Goal: Check status: Check status

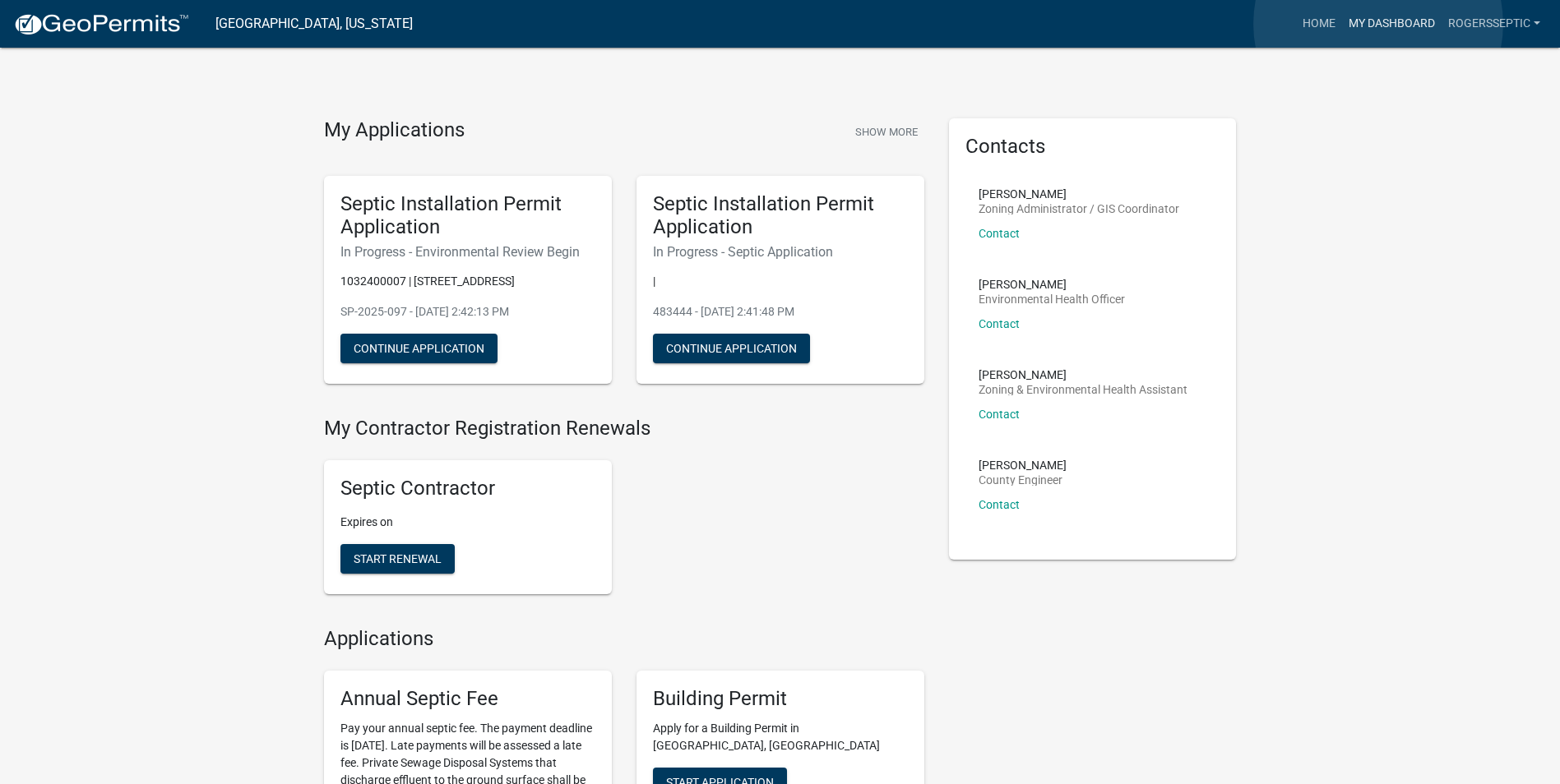
click at [1378, 24] on link "My Dashboard" at bounding box center [1392, 23] width 100 height 31
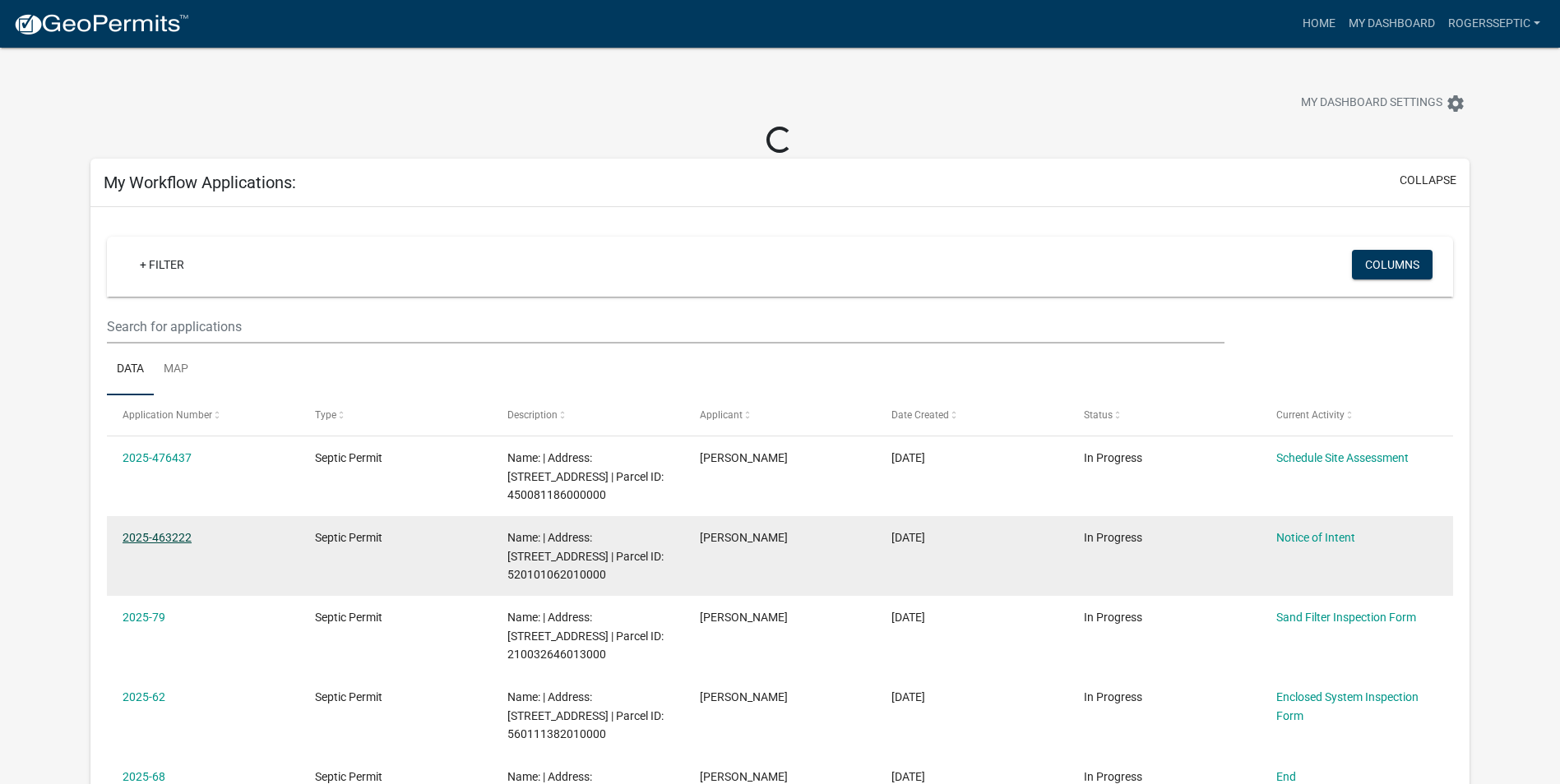
click at [164, 538] on link "2025-463222" at bounding box center [157, 537] width 69 height 13
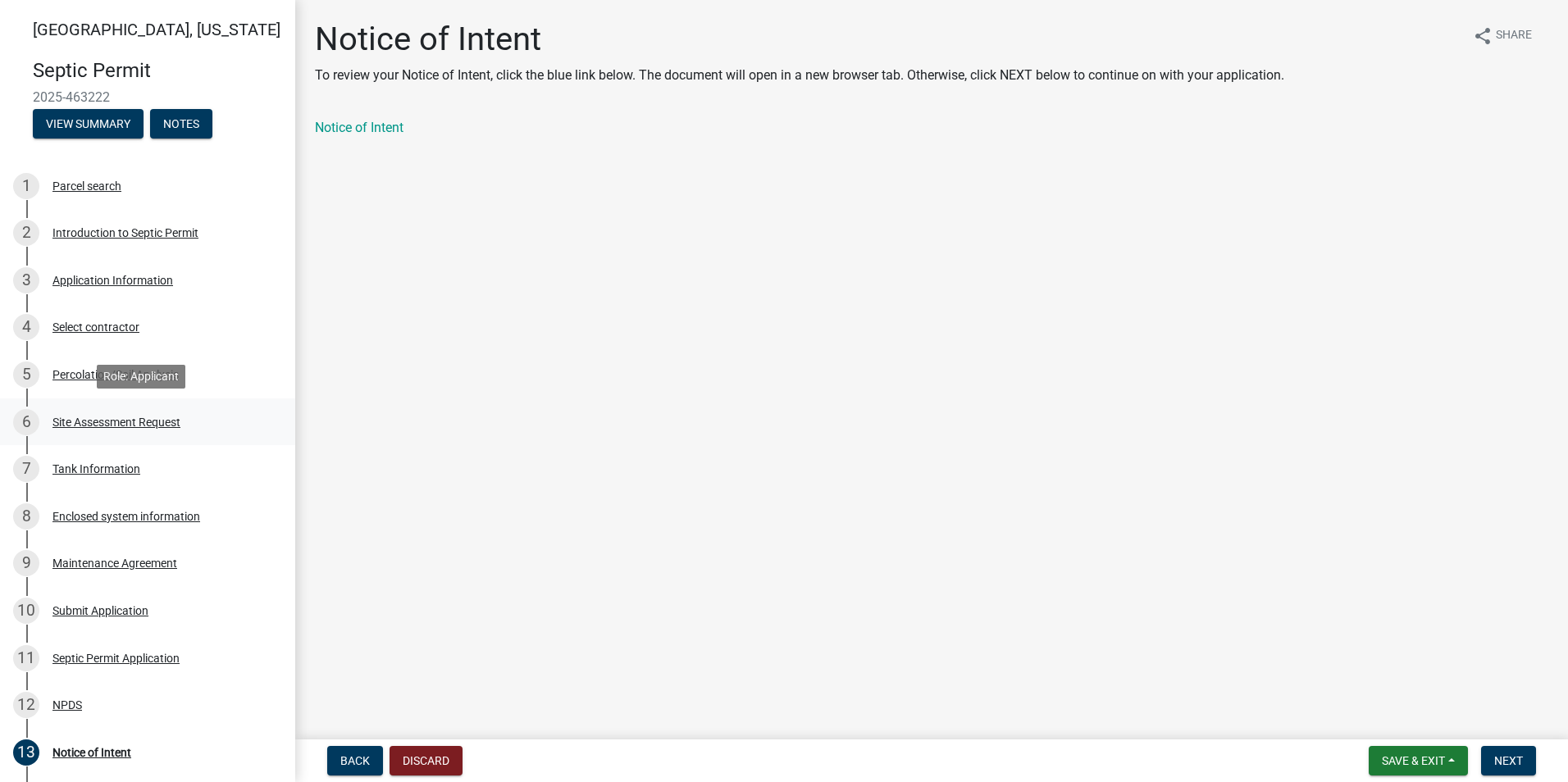
click at [169, 419] on div "Site Assessment Request" at bounding box center [116, 423] width 128 height 12
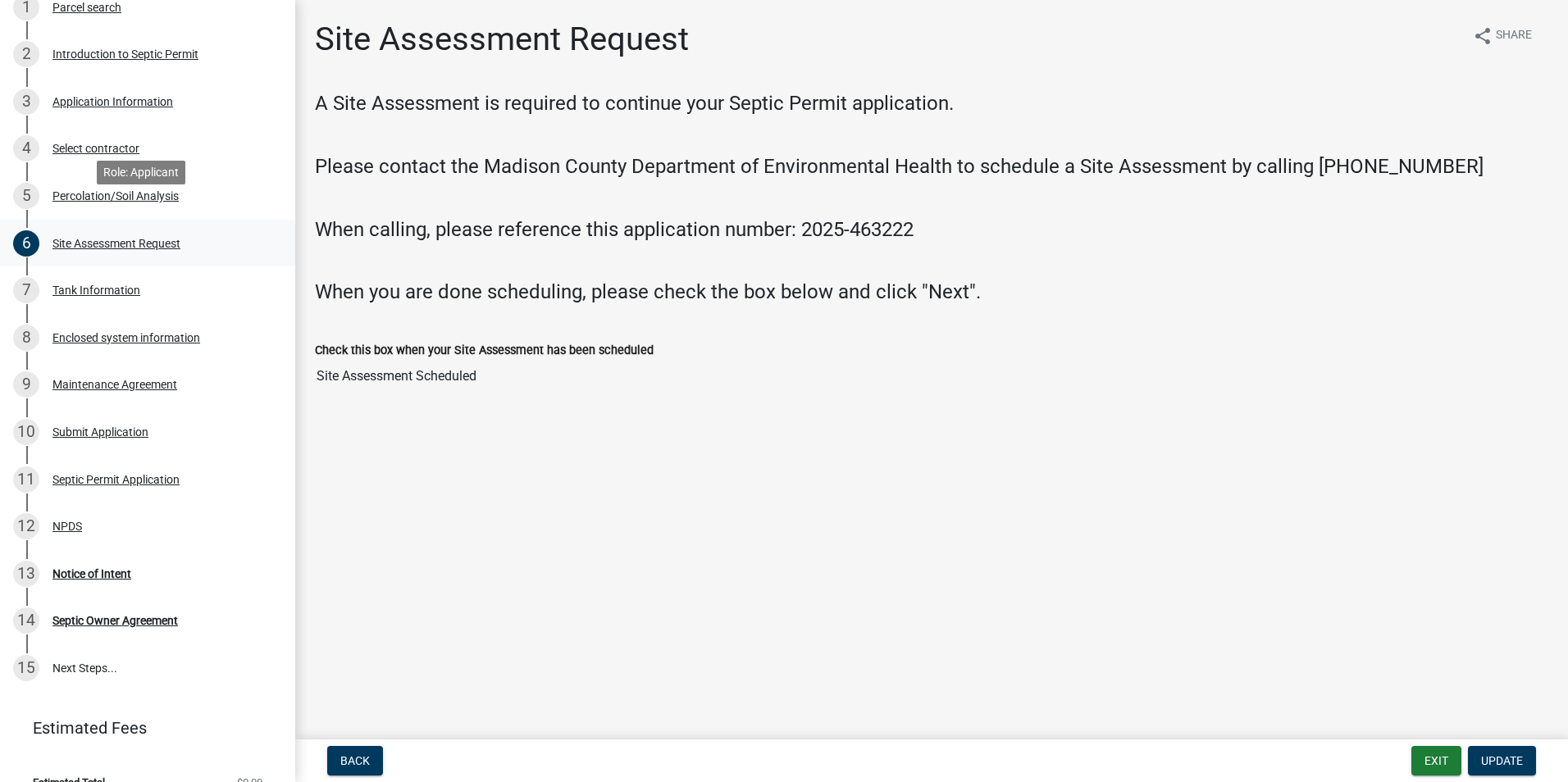
scroll to position [204, 0]
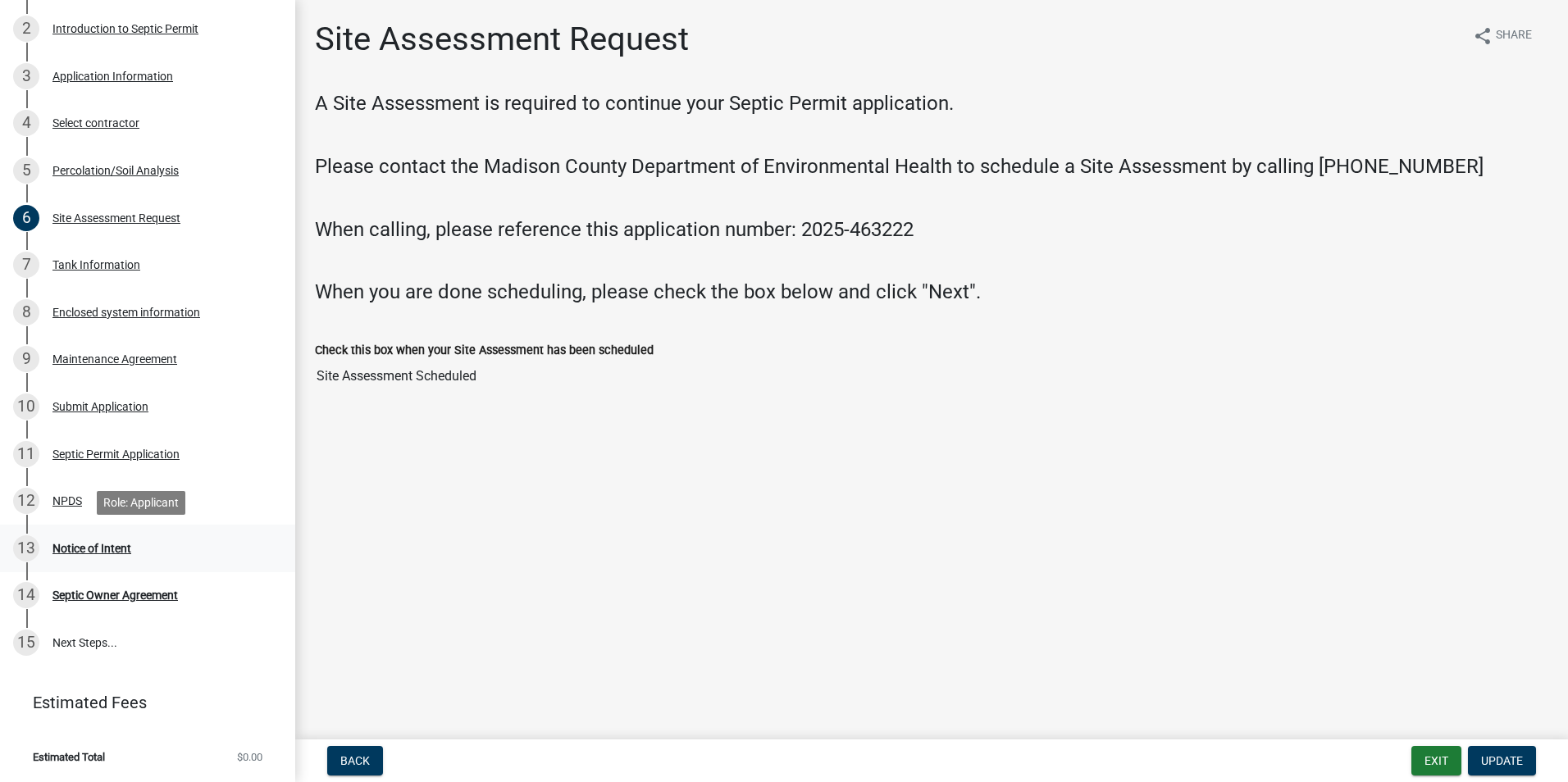
click at [100, 540] on div "13 Notice of Intent" at bounding box center [140, 548] width 256 height 26
